Goal: Information Seeking & Learning: Understand process/instructions

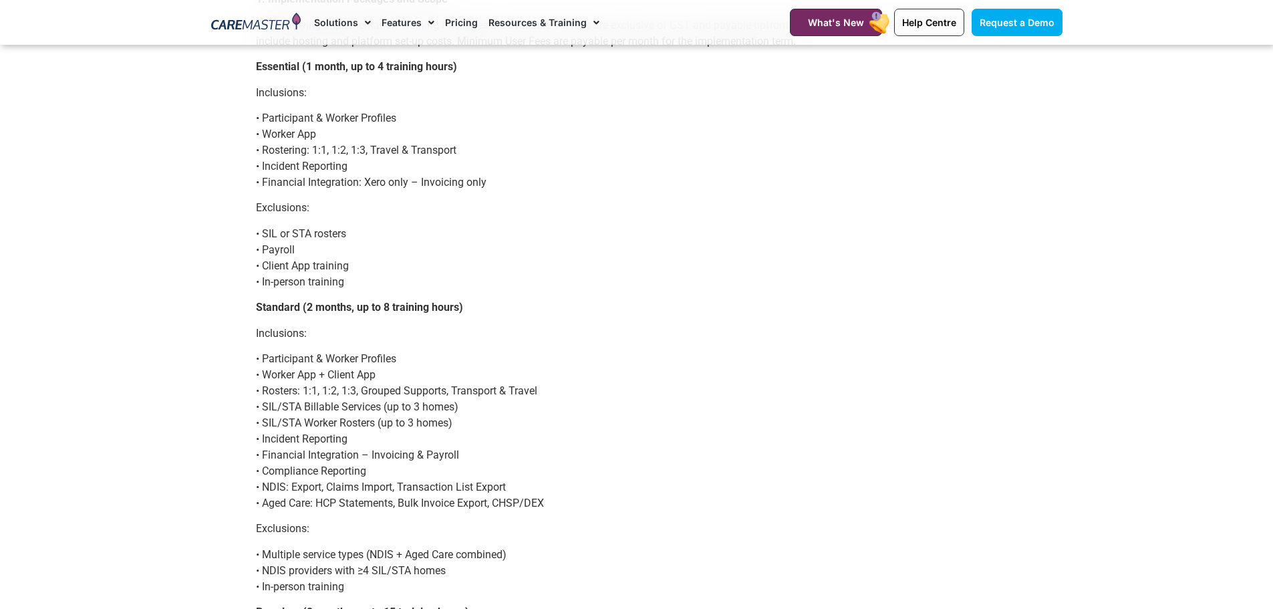
scroll to position [334, 0]
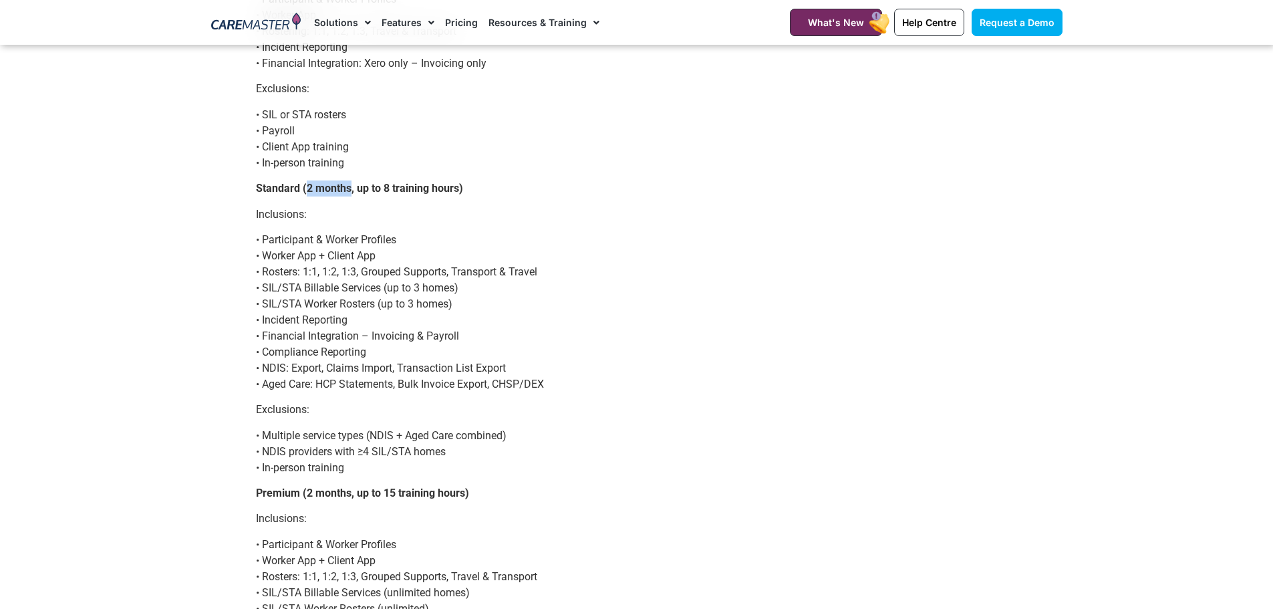
drag, startPoint x: 353, startPoint y: 189, endPoint x: 309, endPoint y: 192, distance: 44.2
click at [309, 192] on strong "Standard (2 months, up to 8 training hours)" at bounding box center [359, 188] width 207 height 13
click at [295, 208] on p "Inclusions:" at bounding box center [637, 215] width 762 height 16
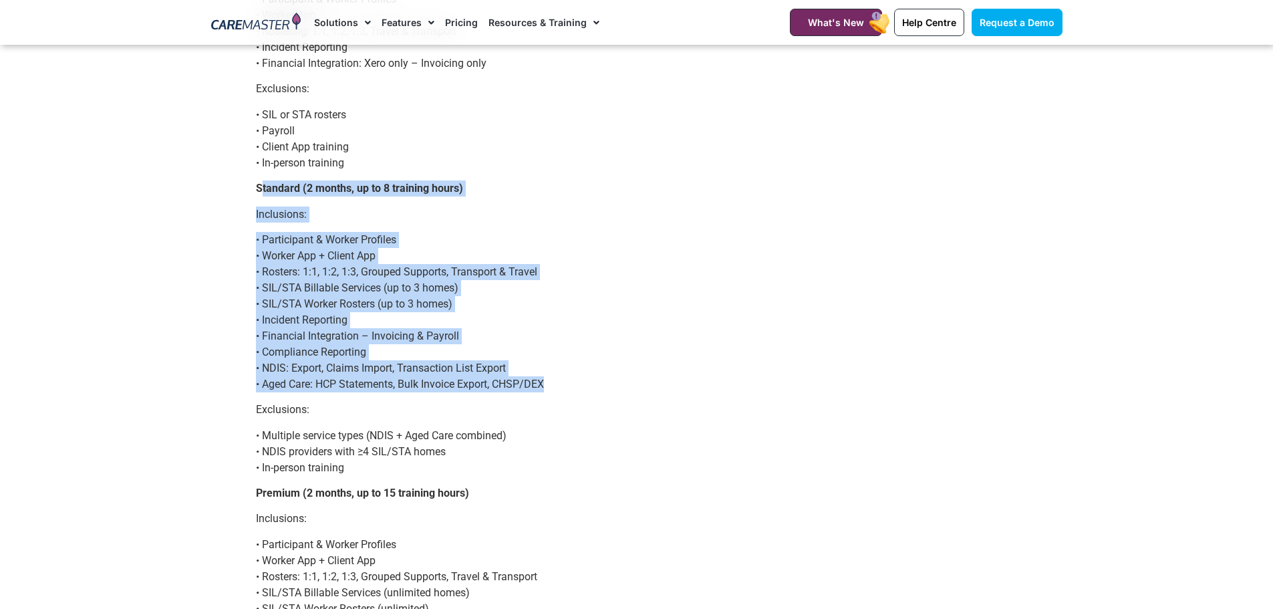
drag, startPoint x: 280, startPoint y: 198, endPoint x: 571, endPoint y: 382, distance: 344.5
copy div "tandard (2 months, up to 8 training hours) Inclusions: • Participant & Worker P…"
click at [468, 196] on p "Standard (2 months, up to 8 training hours)" at bounding box center [637, 188] width 762 height 16
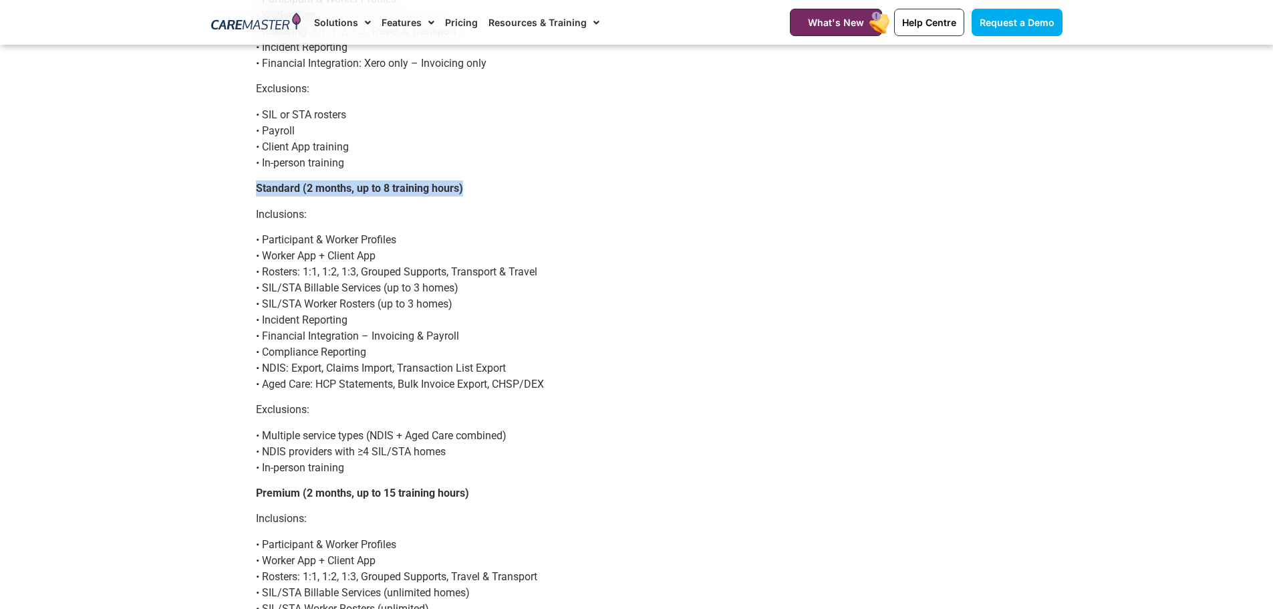
drag, startPoint x: 245, startPoint y: 191, endPoint x: 499, endPoint y: 192, distance: 253.3
copy strong "Standard (2 months, up to 8 training hours)"
